Goal: Transaction & Acquisition: Purchase product/service

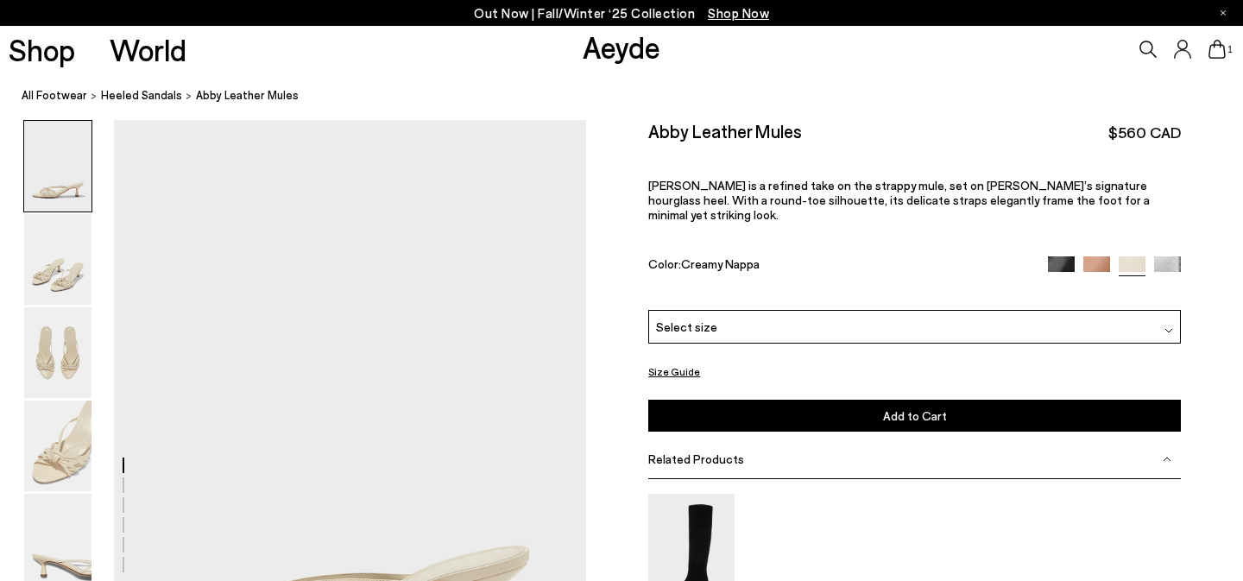
click at [830, 315] on div "Select size" at bounding box center [914, 327] width 533 height 34
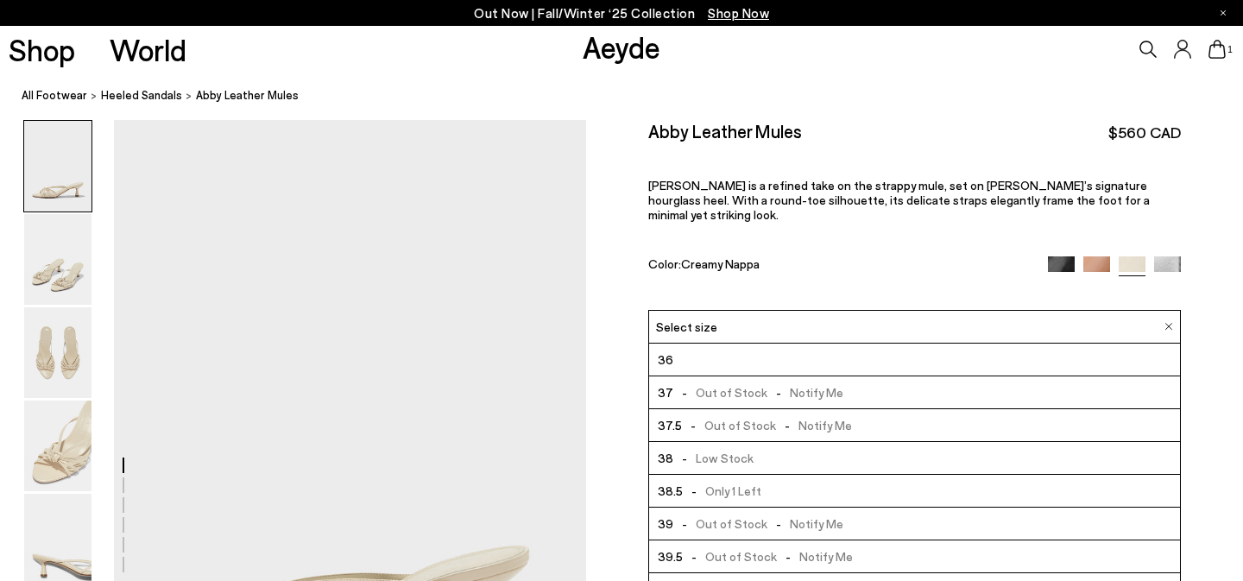
click at [824, 386] on span "- Out of Stock - Notify Me" at bounding box center [758, 393] width 170 height 22
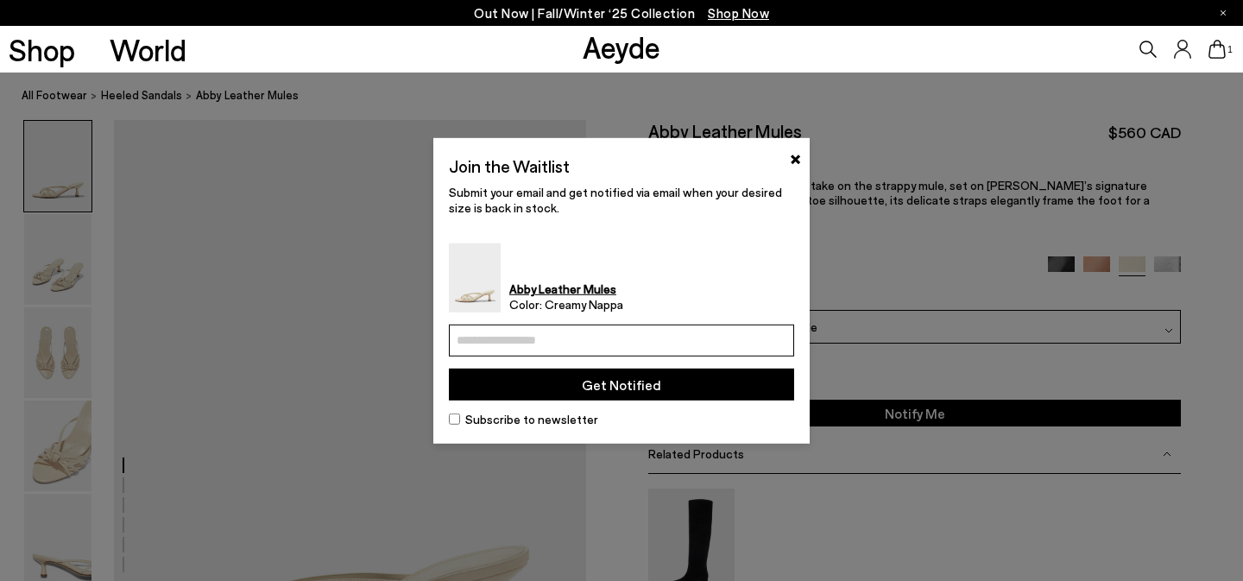
click at [722, 337] on input "email" at bounding box center [621, 341] width 345 height 32
type input "**********"
click at [703, 376] on button "Get Notified" at bounding box center [621, 385] width 345 height 32
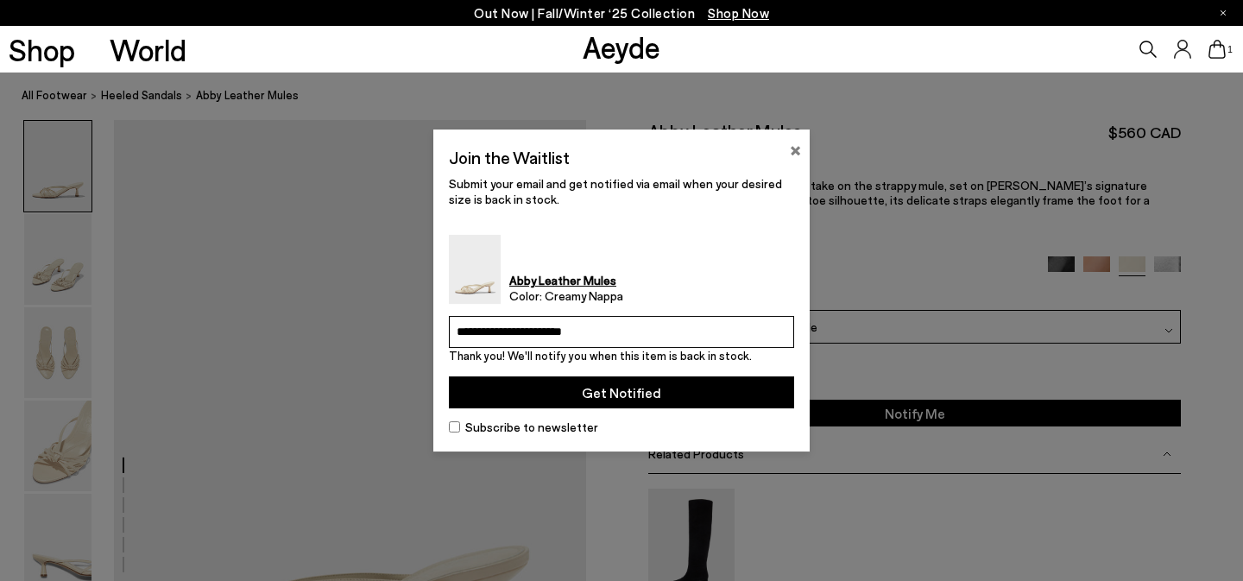
click at [795, 150] on button "×" at bounding box center [795, 148] width 11 height 21
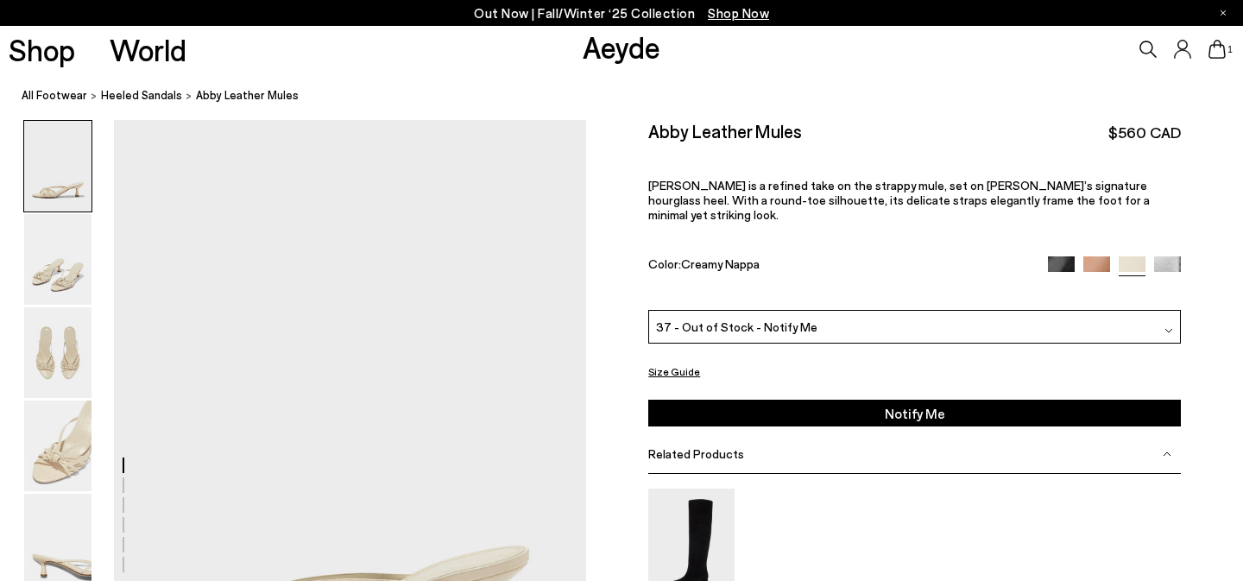
click at [1080, 256] on div at bounding box center [1114, 266] width 133 height 20
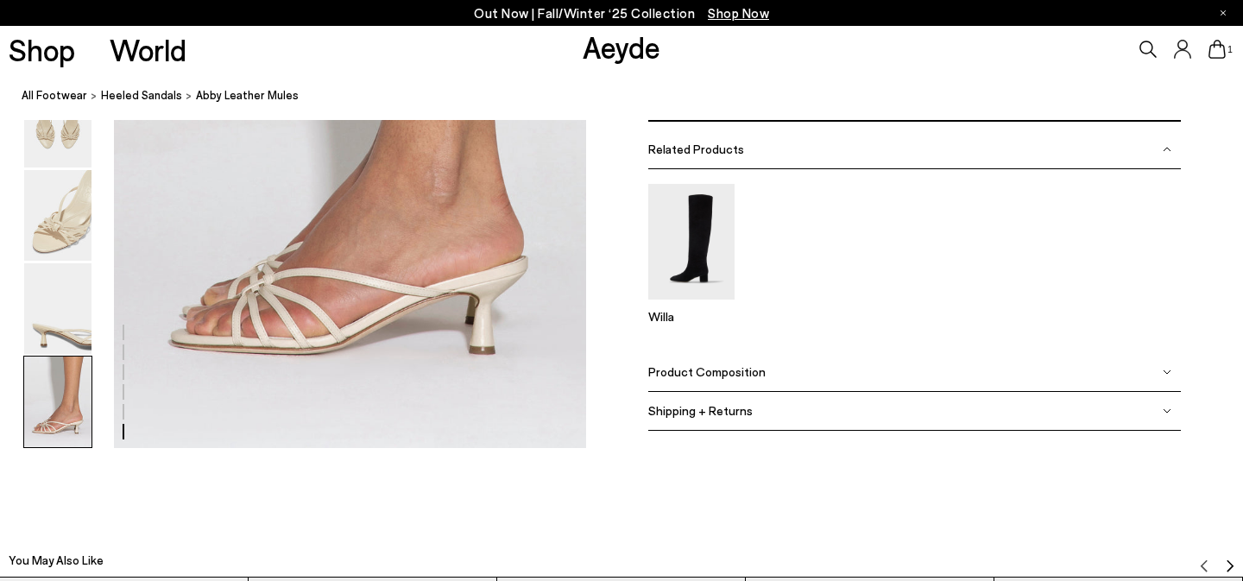
scroll to position [3458, 0]
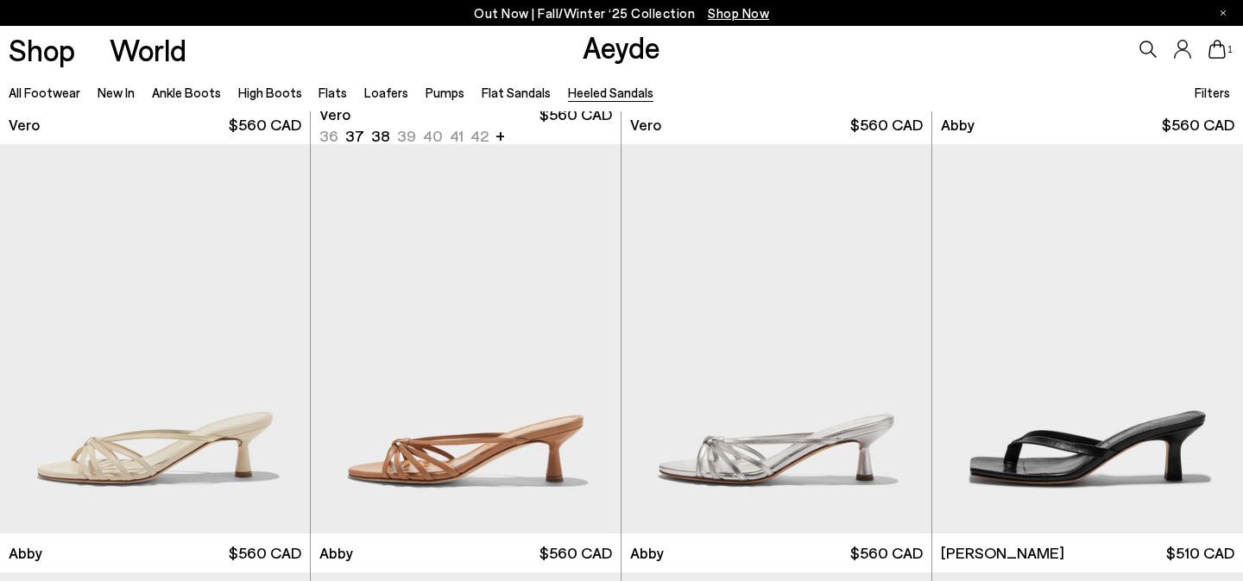
scroll to position [860, 0]
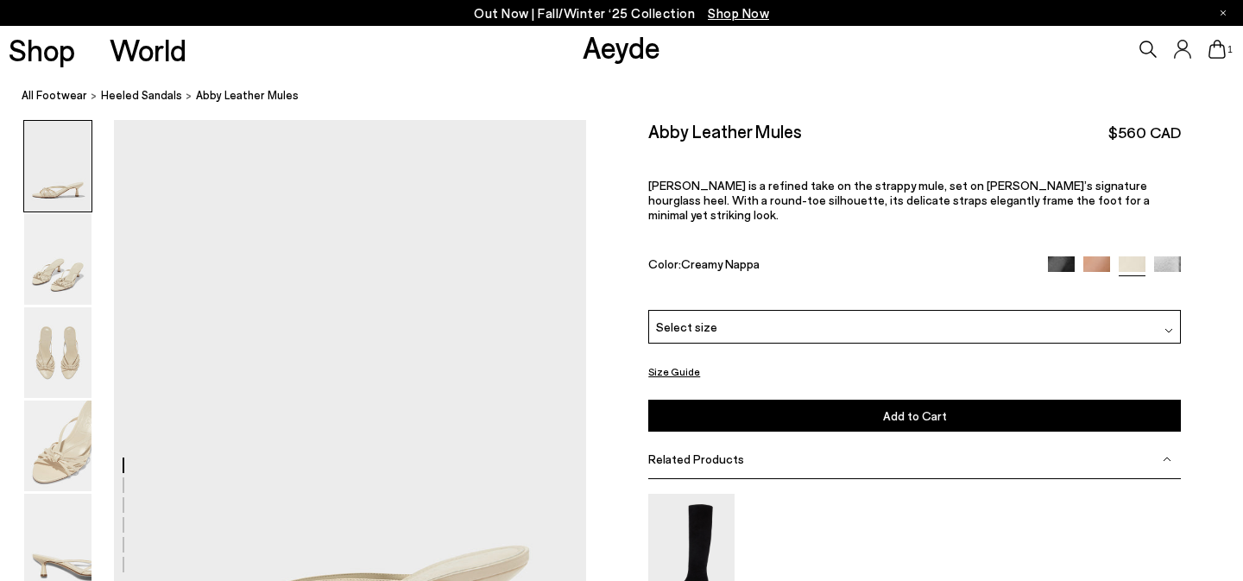
click at [714, 322] on div "Select size" at bounding box center [914, 327] width 533 height 34
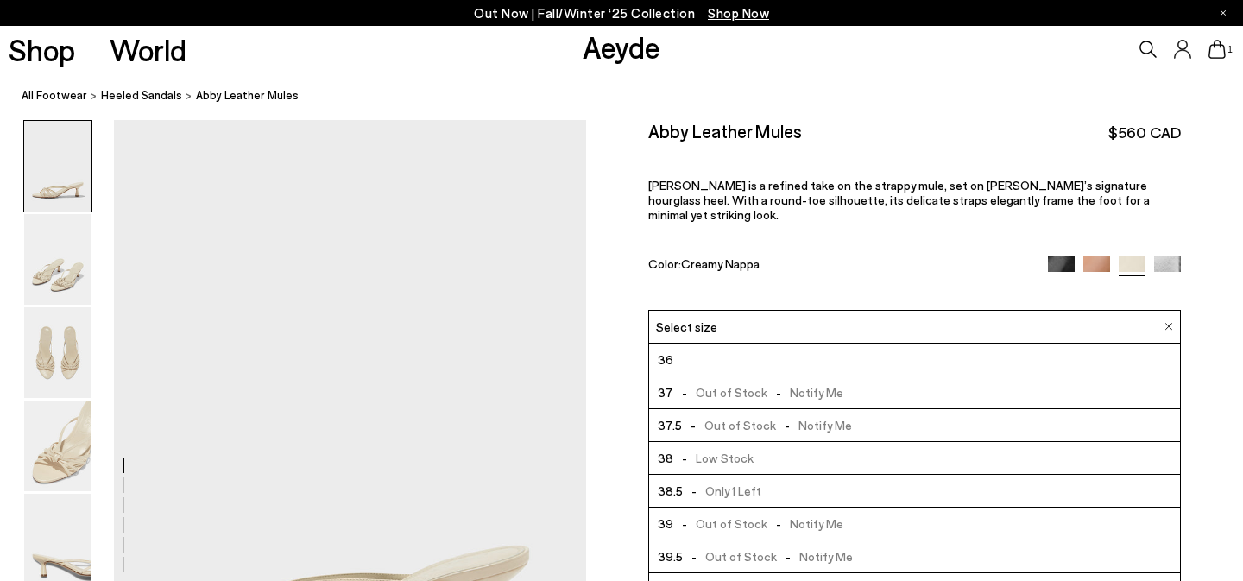
click at [716, 267] on div "Abby Leather Mules $560 CAD Abby is a refined take on the strappy mule, set on …" at bounding box center [914, 215] width 533 height 190
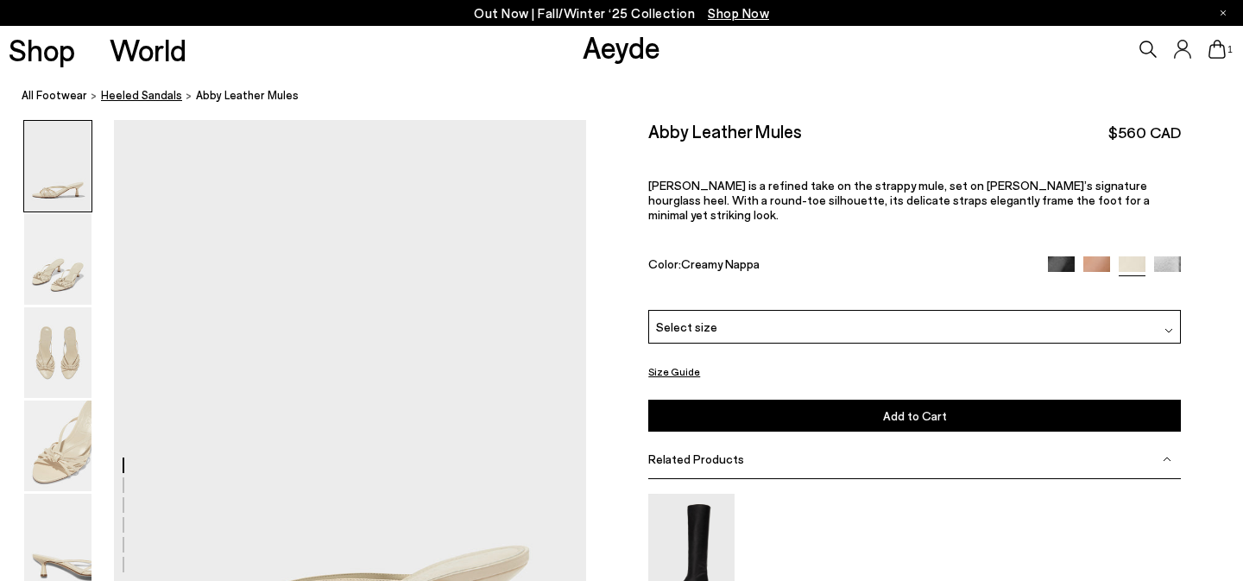
click at [111, 101] on span "heeled sandals" at bounding box center [141, 95] width 81 height 14
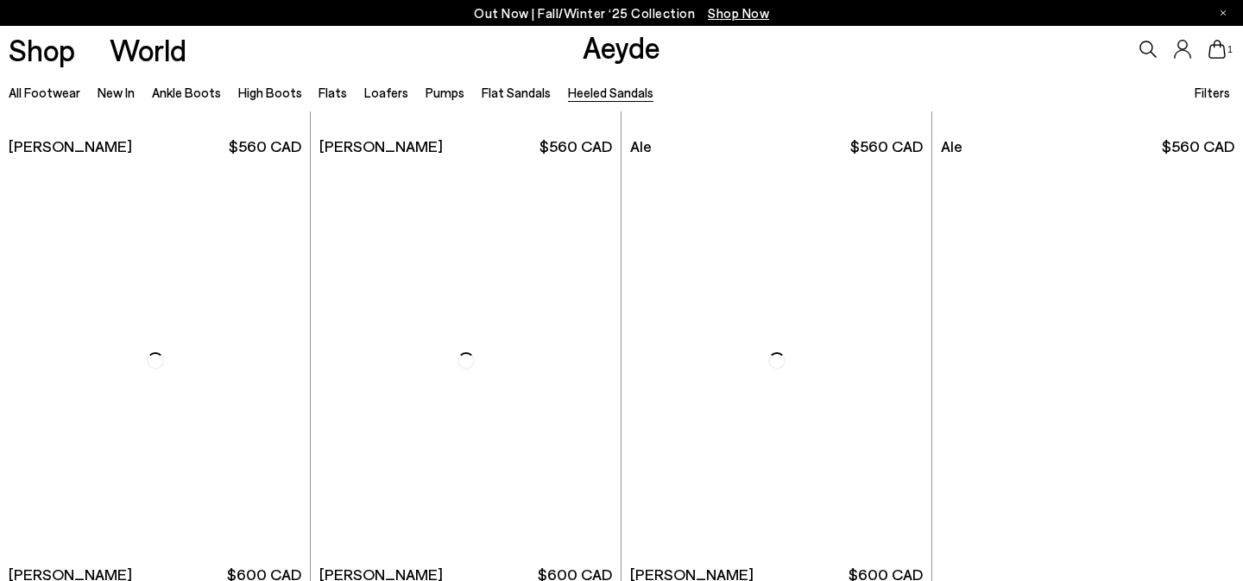
scroll to position [3966, 0]
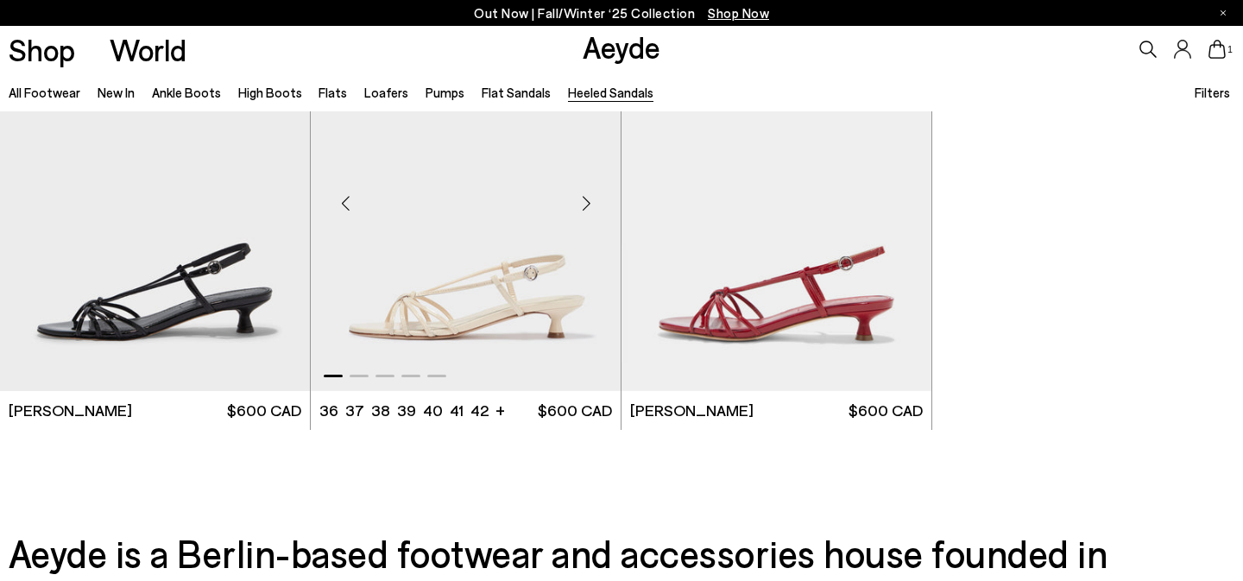
click at [545, 262] on img "1 / 5" at bounding box center [466, 196] width 310 height 389
